Goal: Navigation & Orientation: Find specific page/section

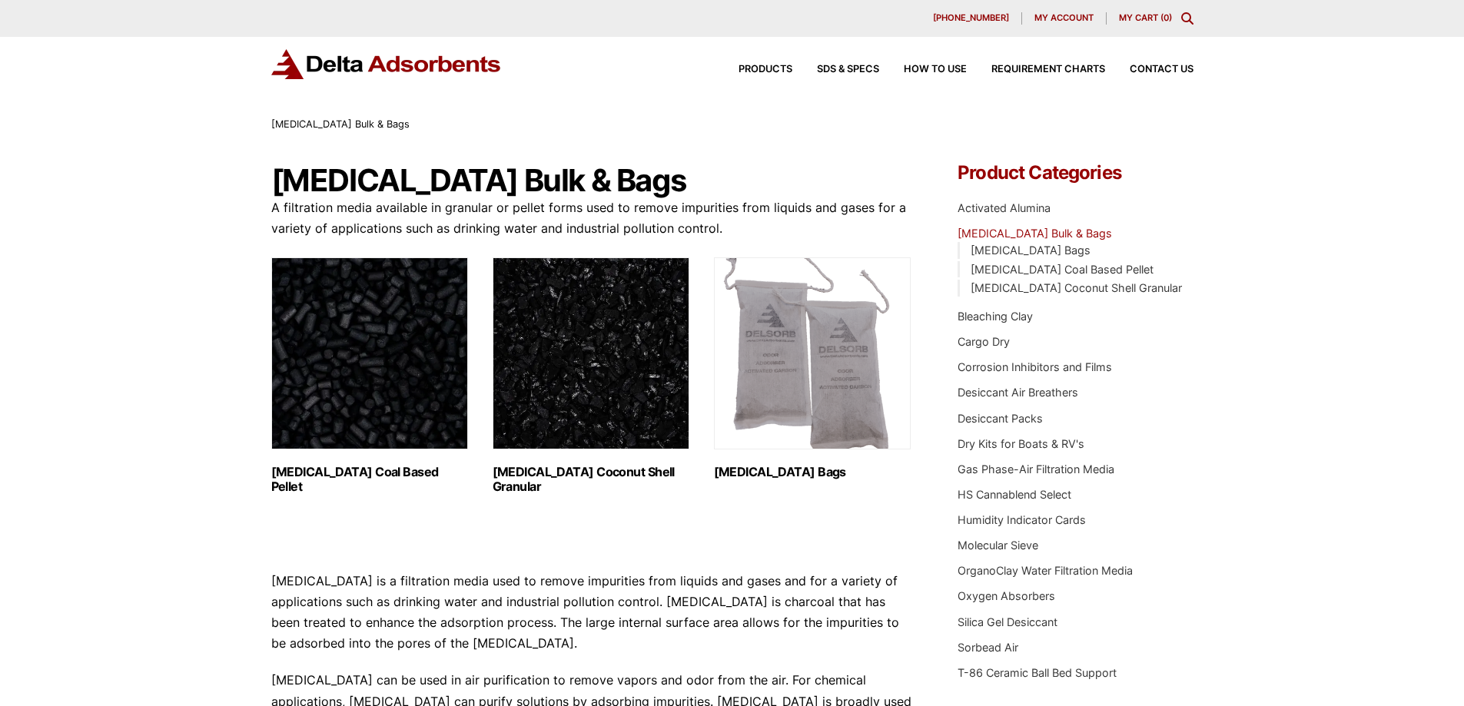
click at [754, 64] on div "Products SDS & SPECS How to Use Requirement Charts Contact Us" at bounding box center [954, 69] width 492 height 22
click at [760, 70] on span "Products" at bounding box center [765, 70] width 54 height 10
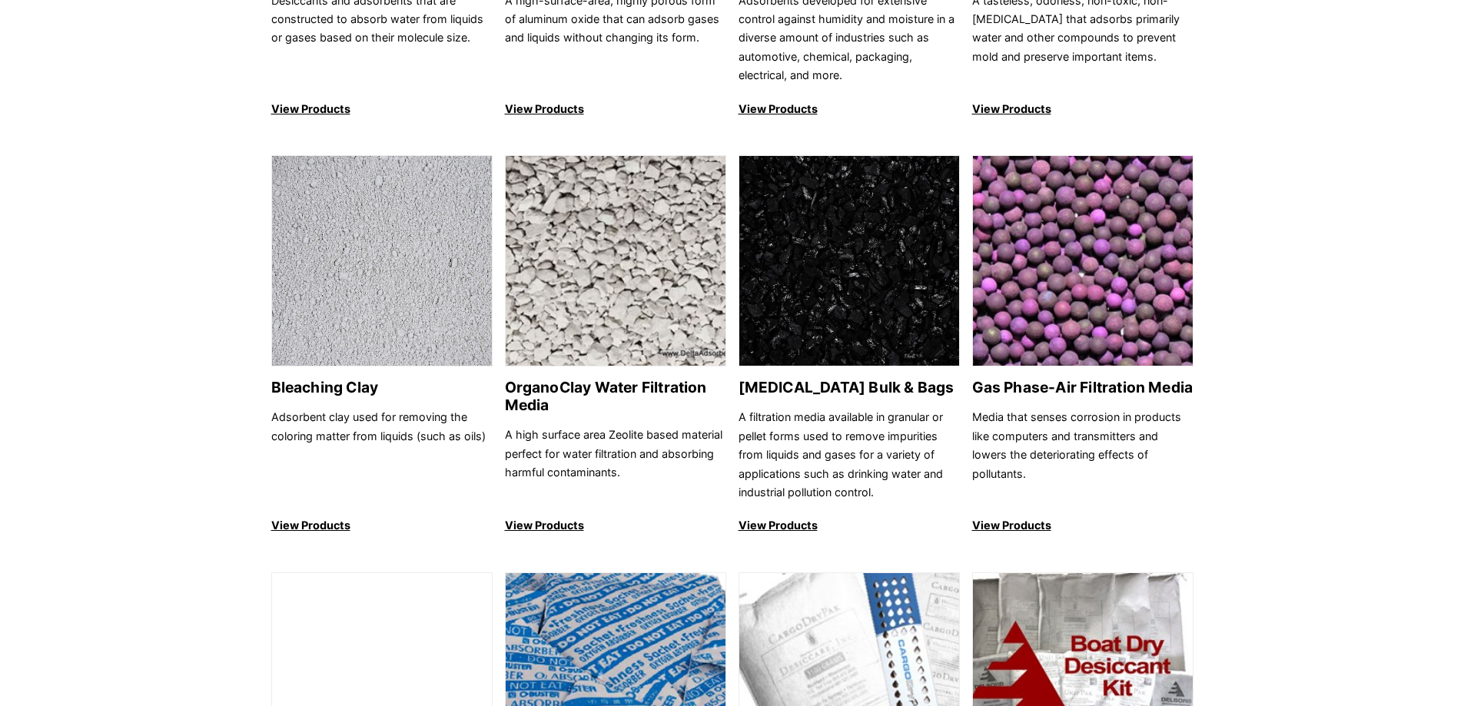
scroll to position [461, 0]
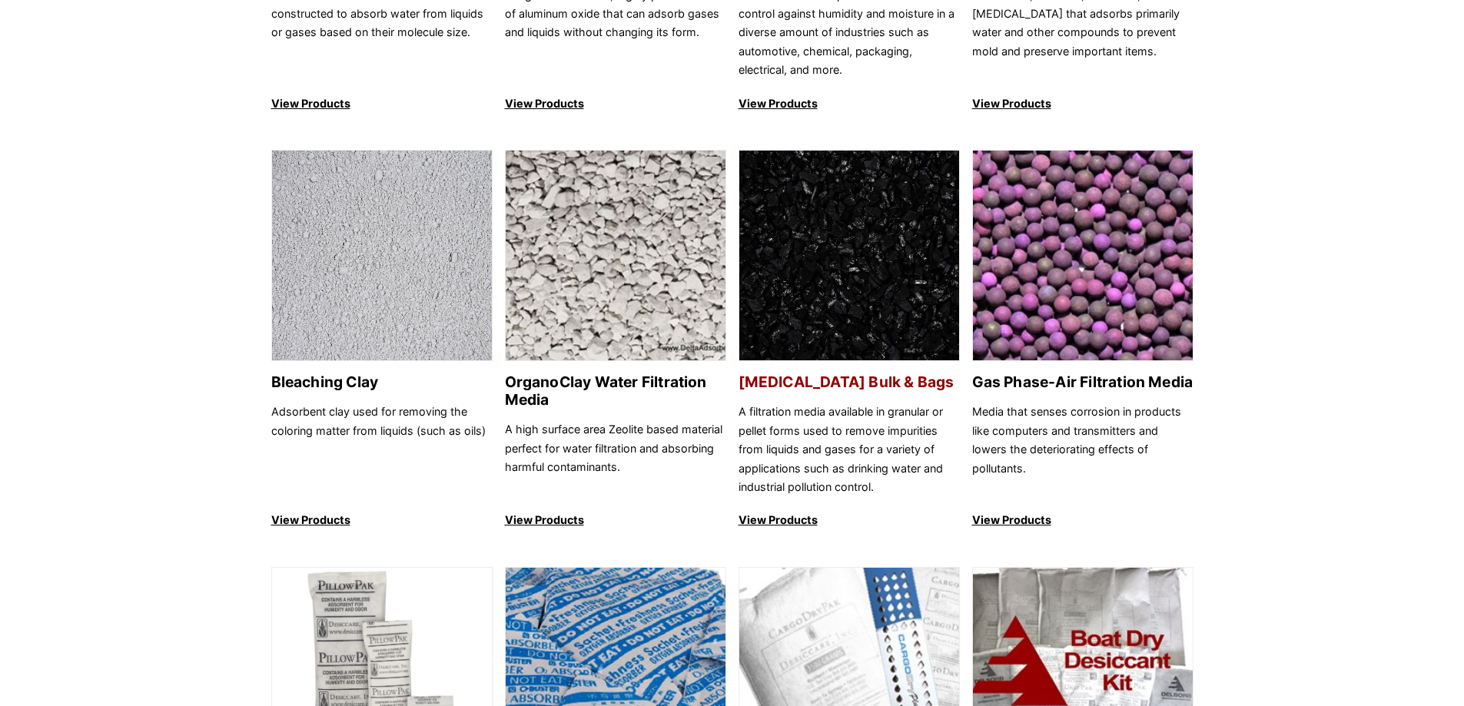
click at [792, 519] on p "View Products" at bounding box center [848, 520] width 221 height 18
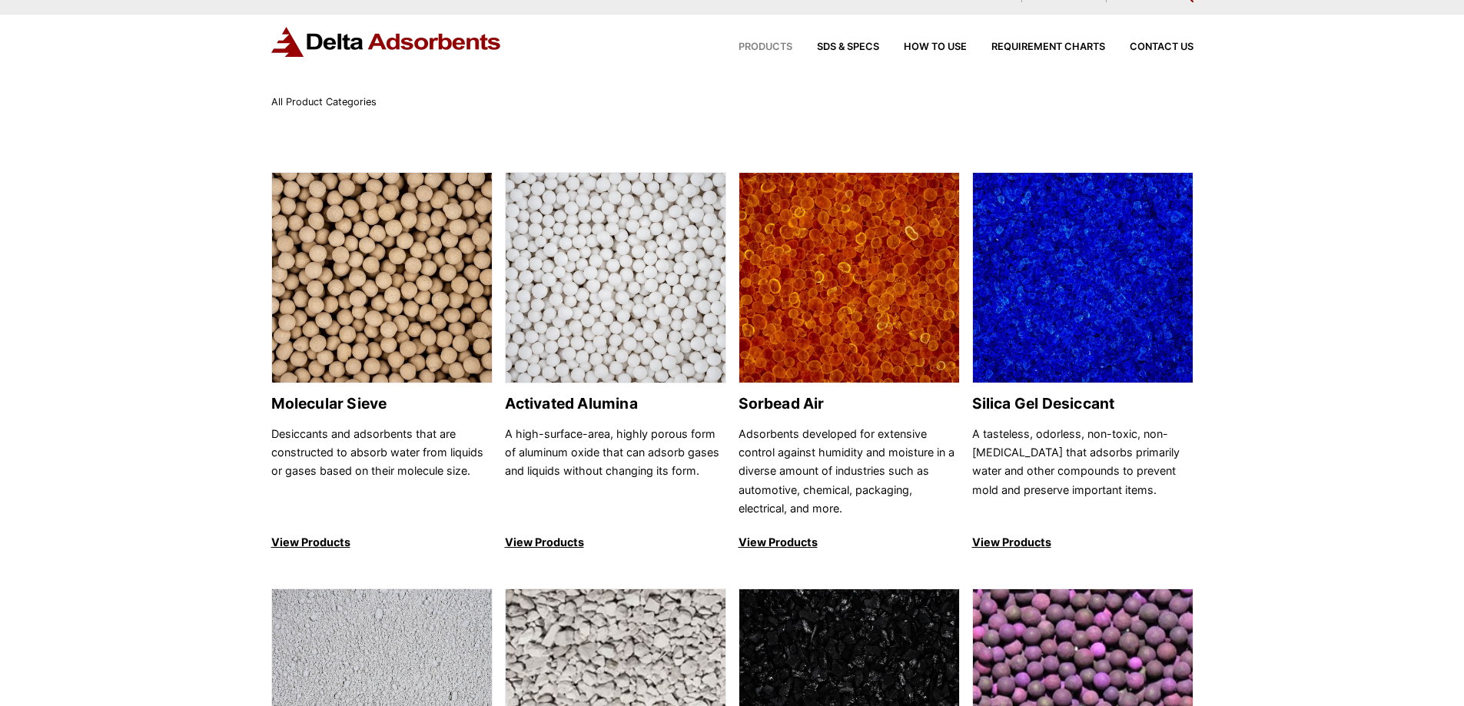
scroll to position [0, 0]
